Goal: Navigation & Orientation: Find specific page/section

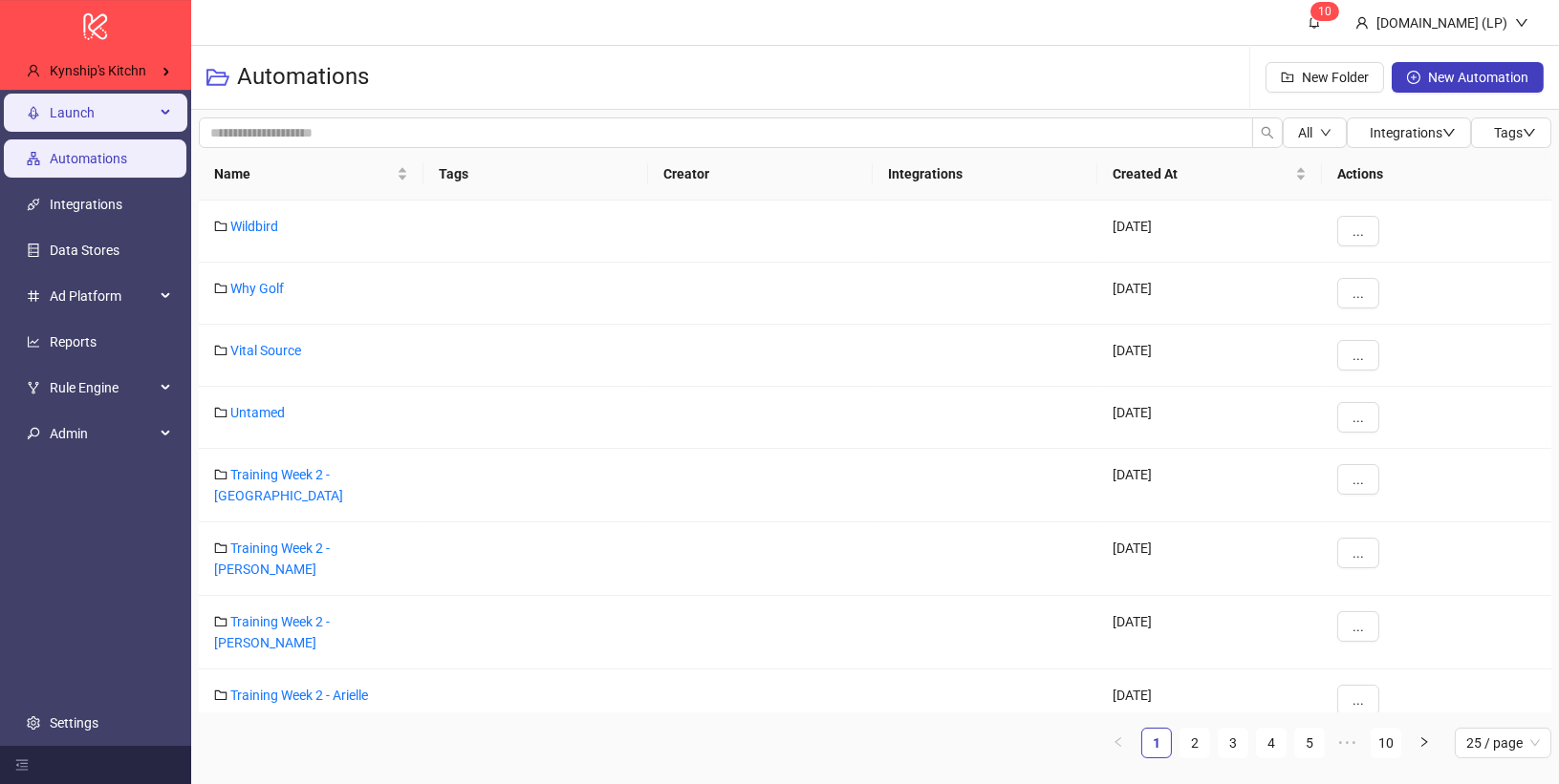
click at [161, 131] on div "Launch" at bounding box center [95, 112] width 183 height 38
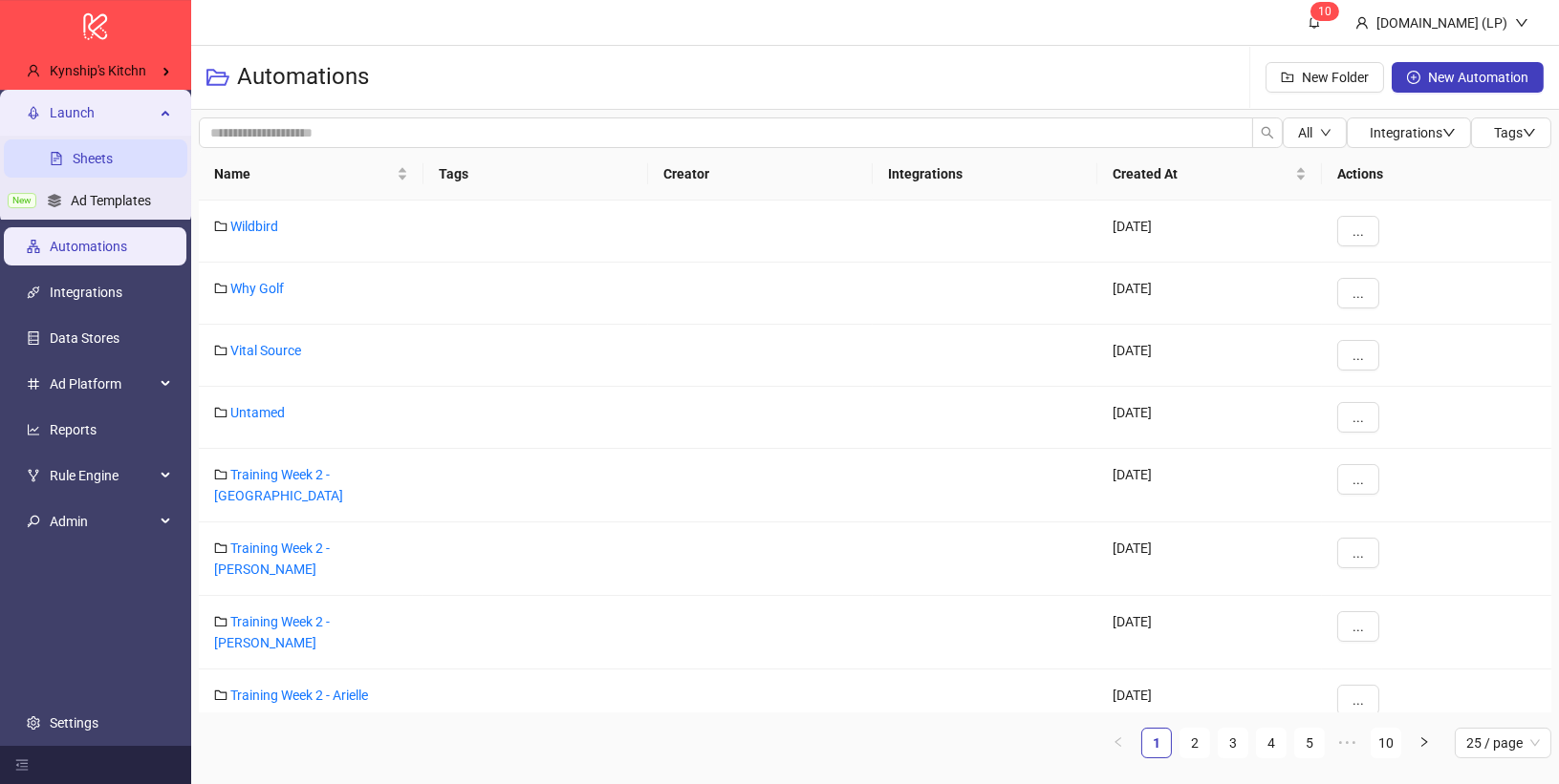
click at [113, 151] on link "Sheets" at bounding box center [93, 158] width 40 height 16
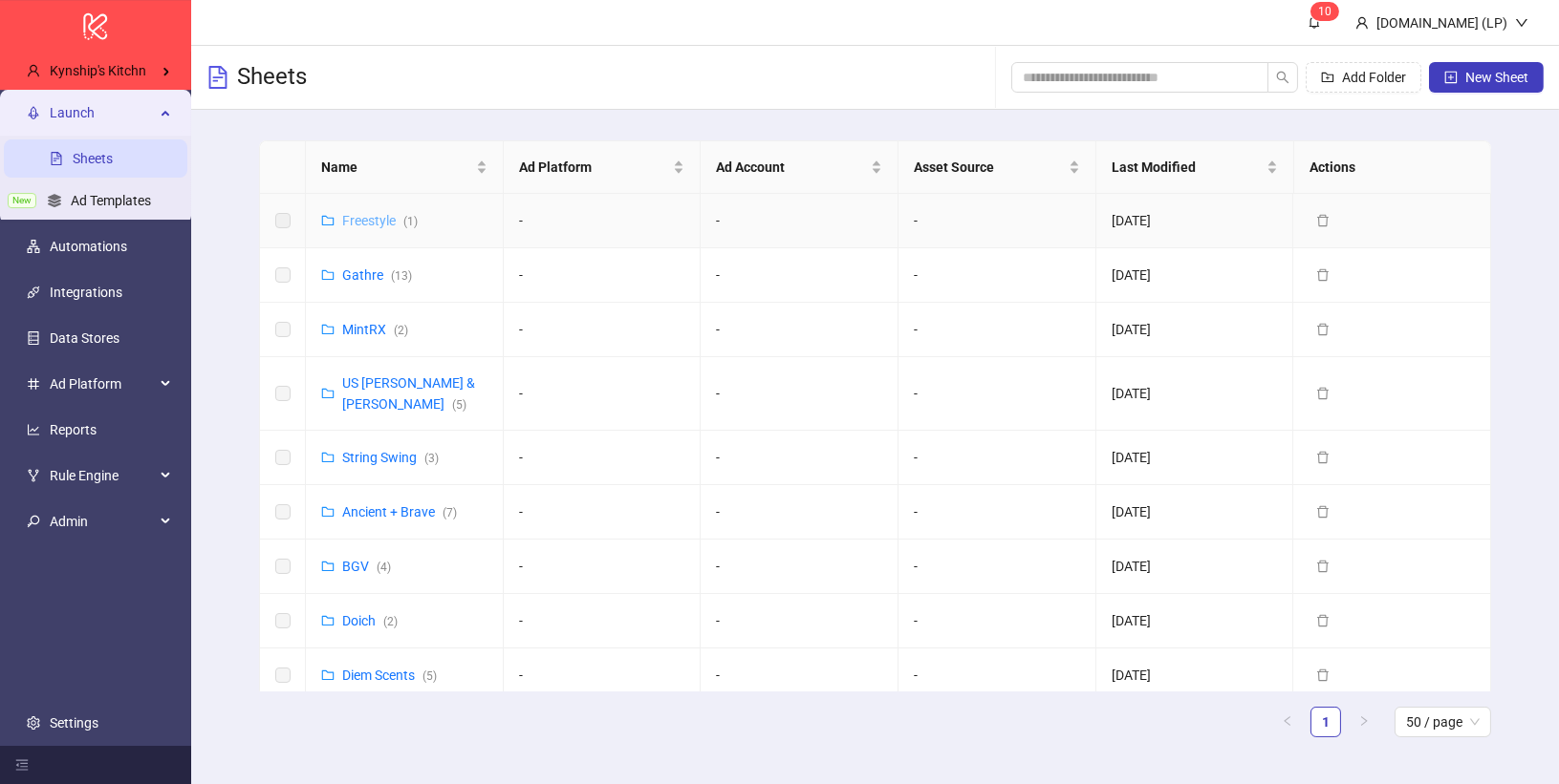
click at [366, 220] on link "Freestyle ( 1 )" at bounding box center [380, 221] width 76 height 16
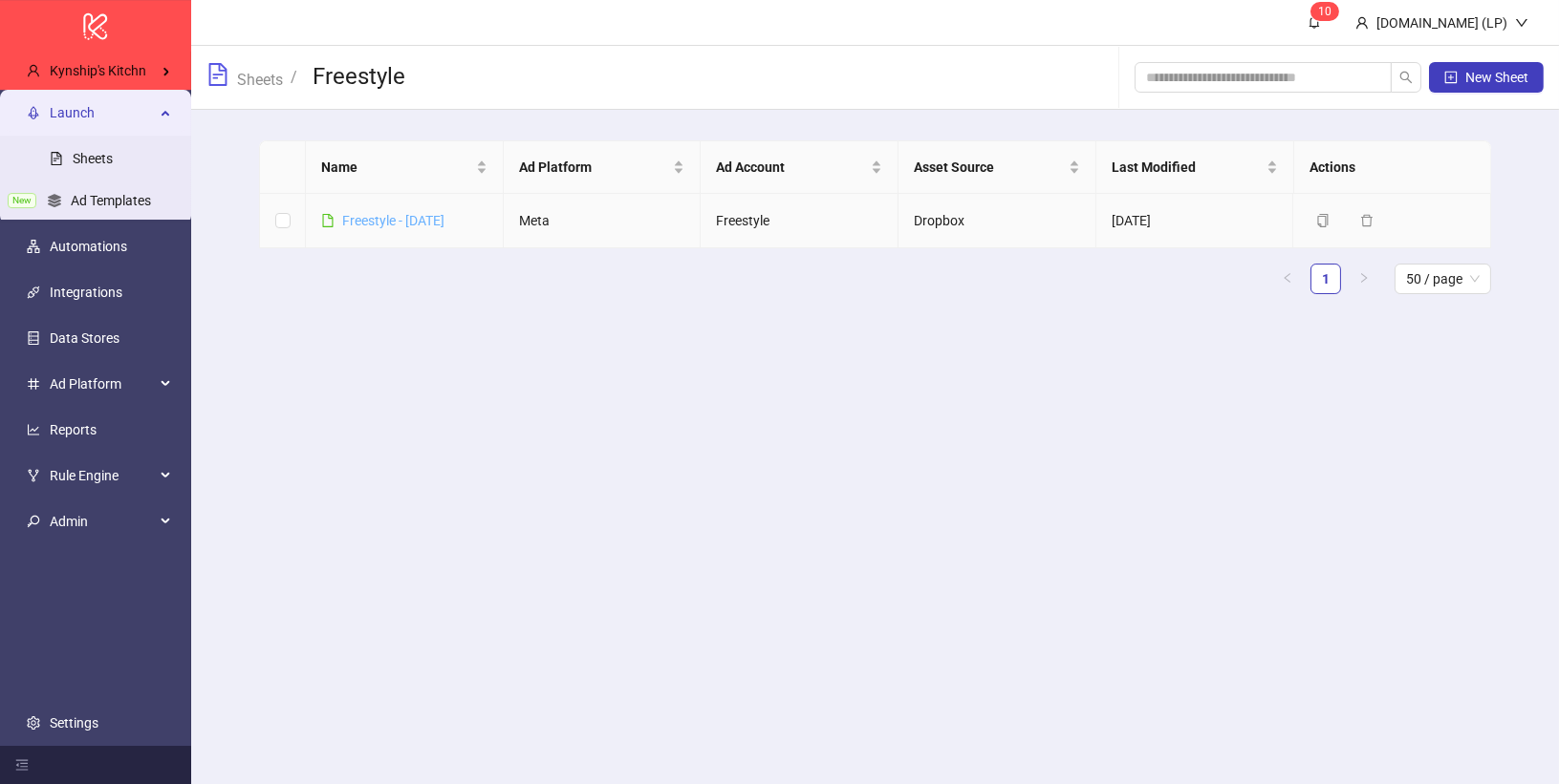
click at [371, 224] on link "Freestyle - [DATE]" at bounding box center [394, 221] width 102 height 16
